Goal: Task Accomplishment & Management: Complete application form

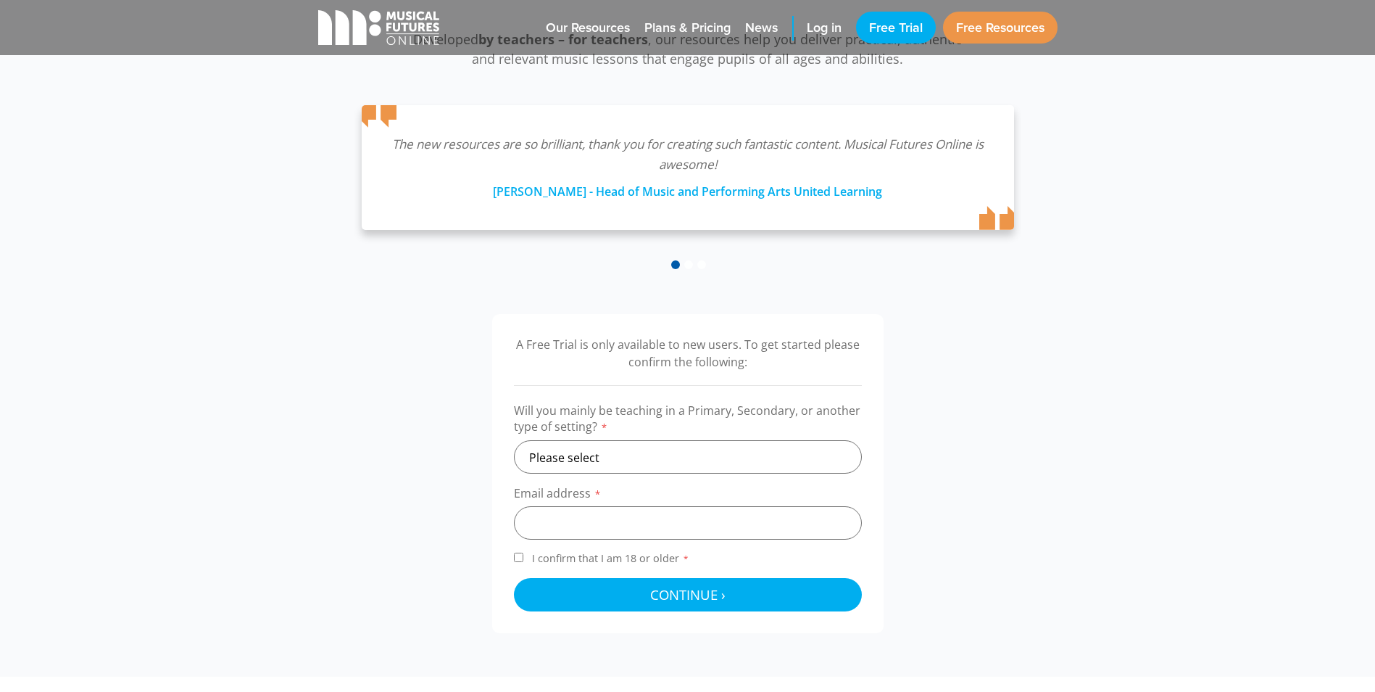
scroll to position [290, 0]
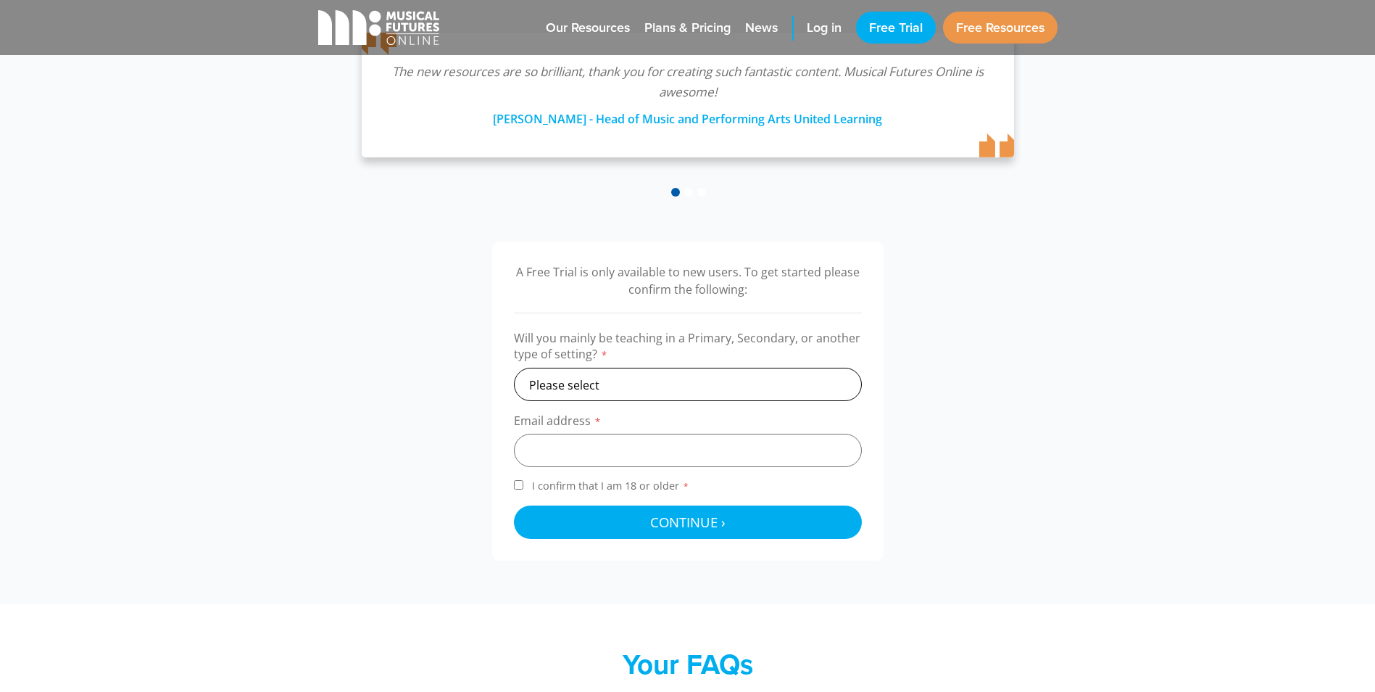
click at [699, 389] on select "Please select Primary Secondary Other" at bounding box center [688, 384] width 348 height 33
select select "secondary"
click at [514, 368] on select "Please select Primary Secondary Other" at bounding box center [688, 384] width 348 height 33
click at [616, 457] on input "email" at bounding box center [688, 449] width 348 height 33
type input "[EMAIL_ADDRESS][DOMAIN_NAME]"
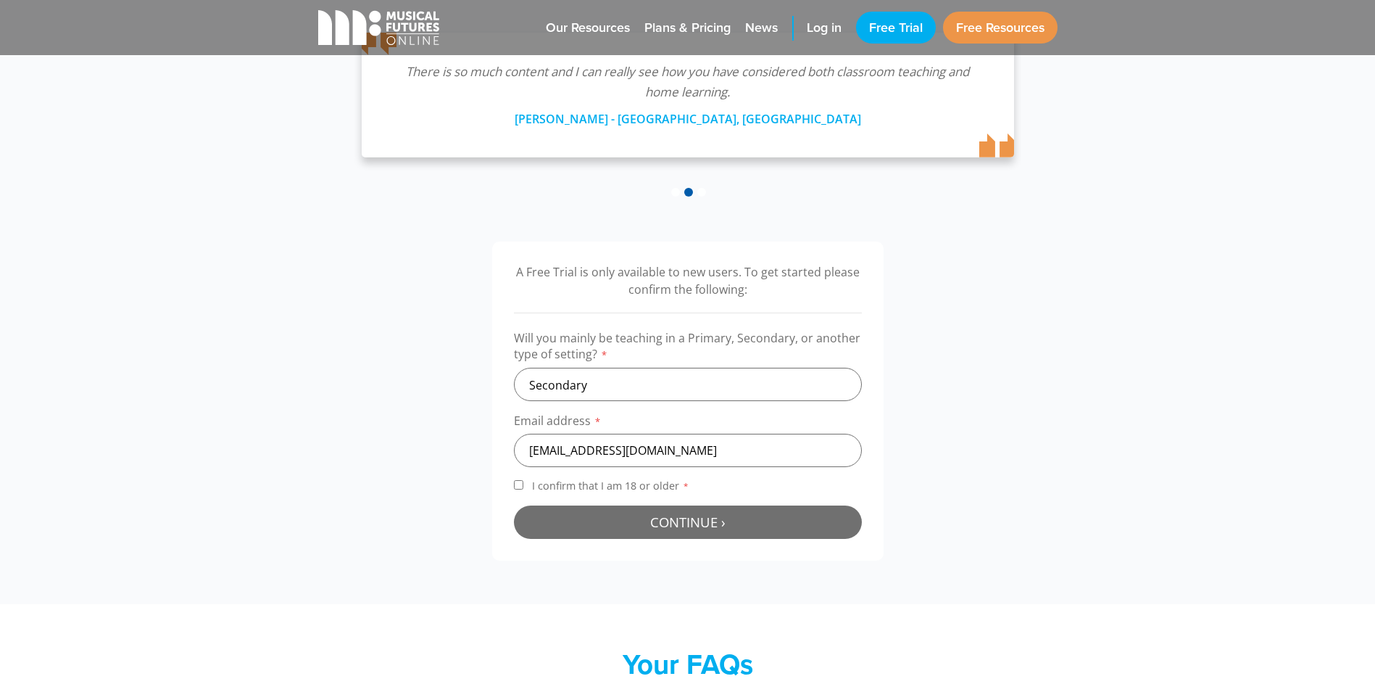
click at [668, 514] on span "Continue ›" at bounding box center [687, 522] width 75 height 18
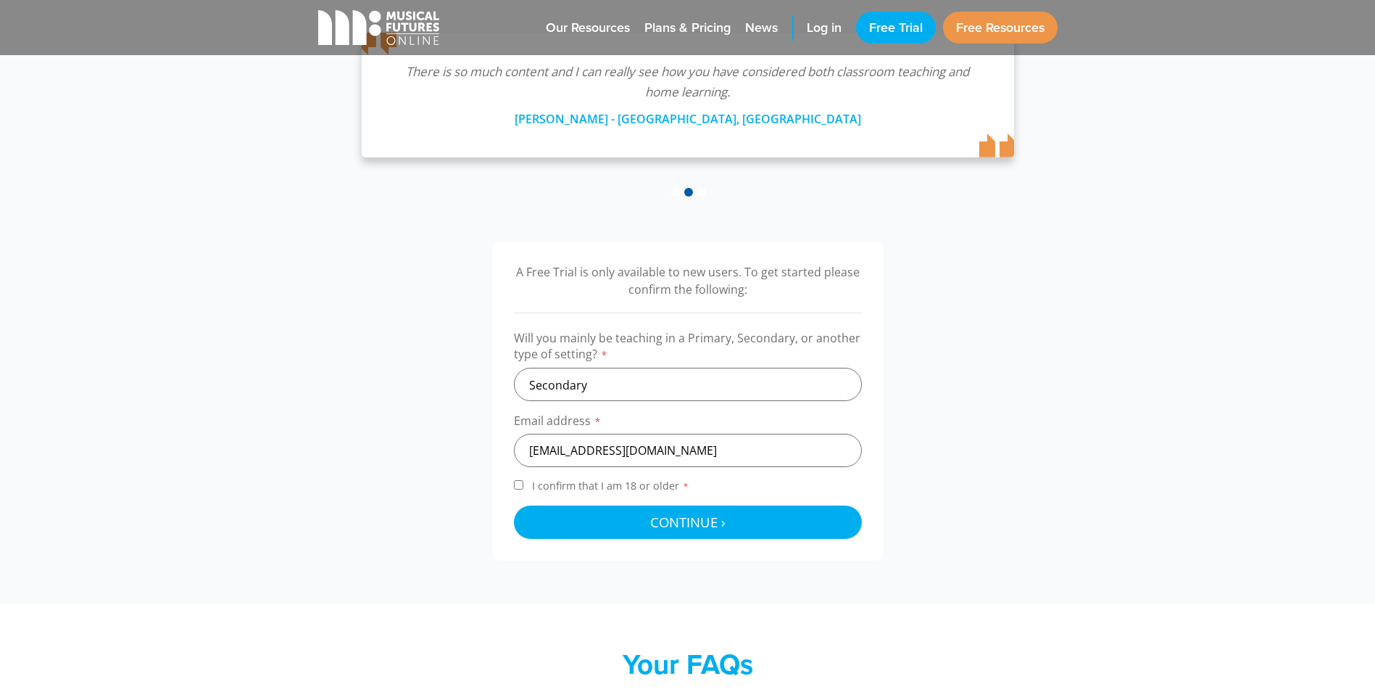
click at [522, 487] on input "I confirm that I am 18 or older *" at bounding box center [518, 484] width 9 height 9
checkbox input "true"
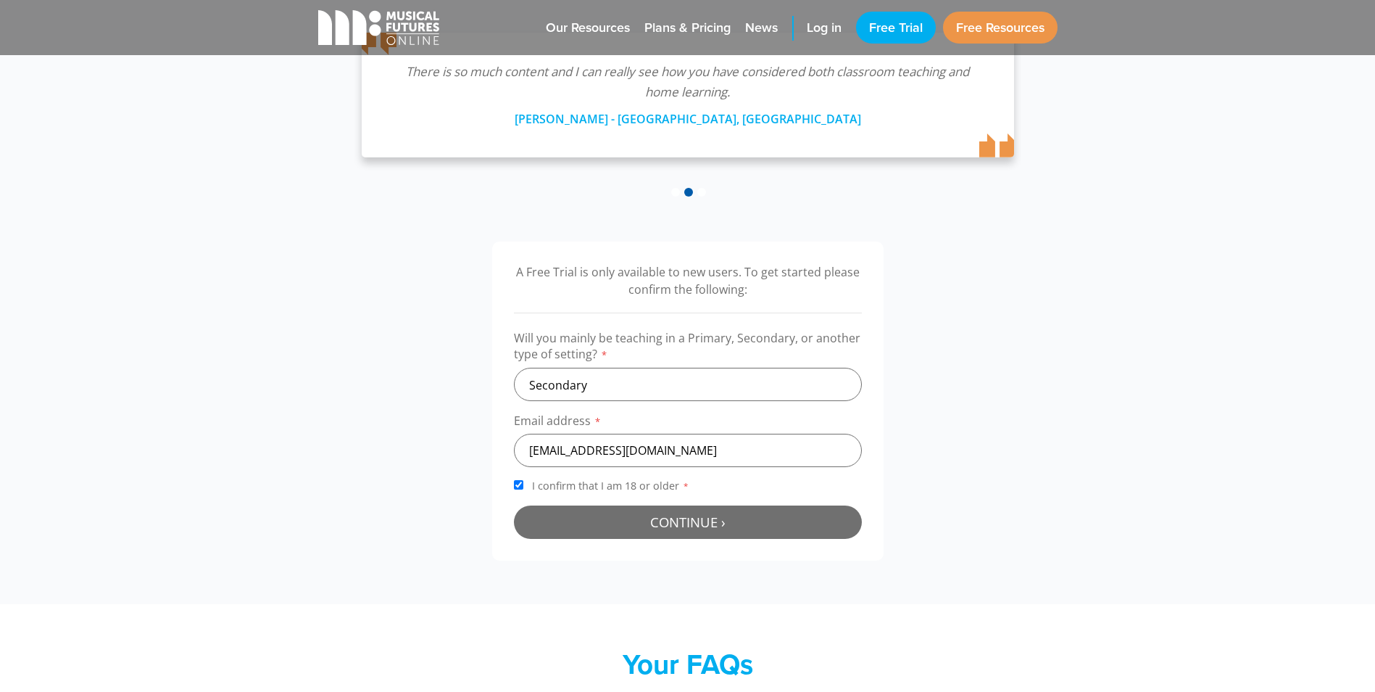
click at [623, 514] on button "Continue › Checking your details..." at bounding box center [688, 521] width 348 height 33
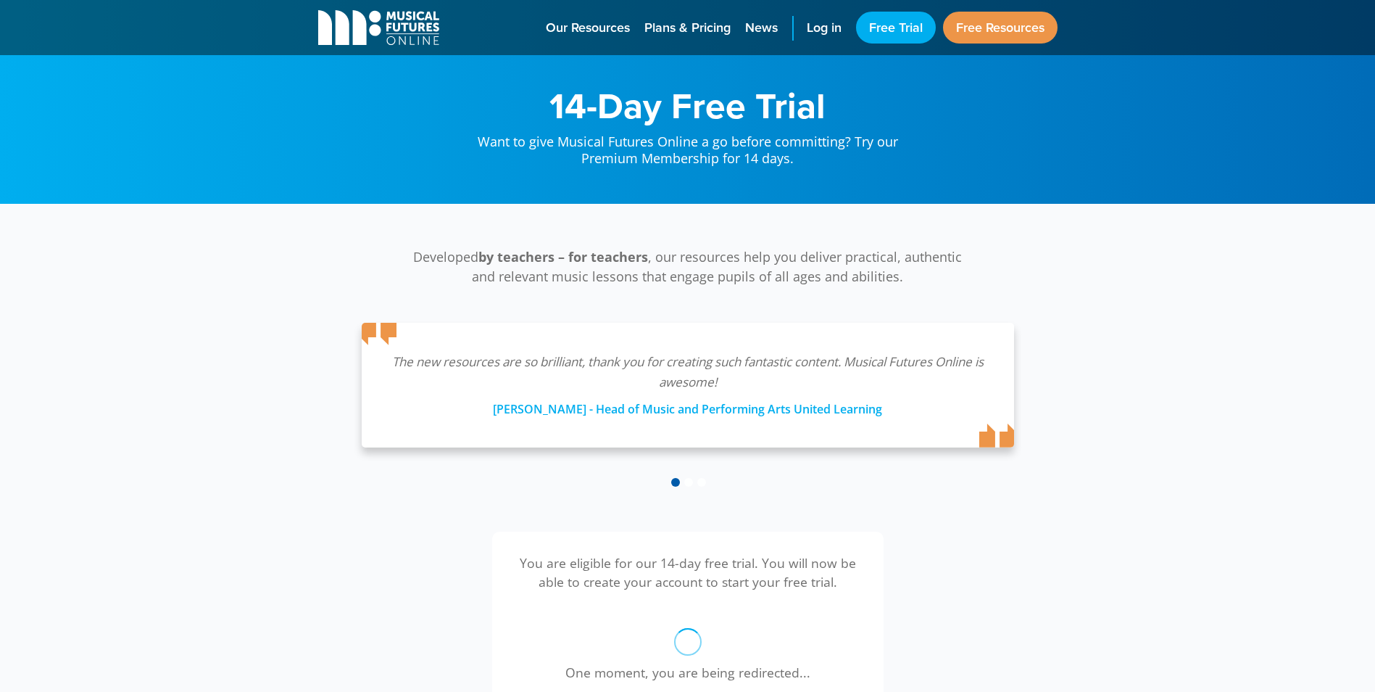
scroll to position [473, 0]
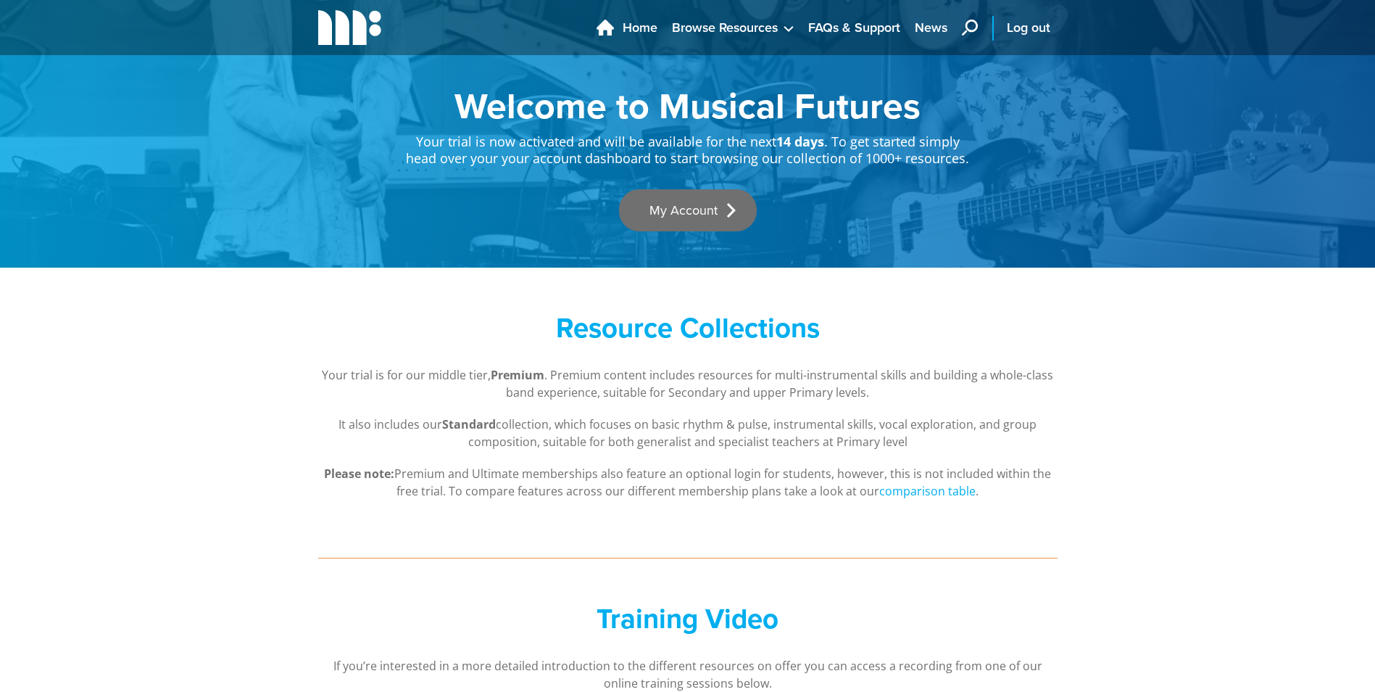
click at [691, 197] on link "My Account" at bounding box center [688, 210] width 138 height 42
